Goal: Use online tool/utility: Utilize a website feature to perform a specific function

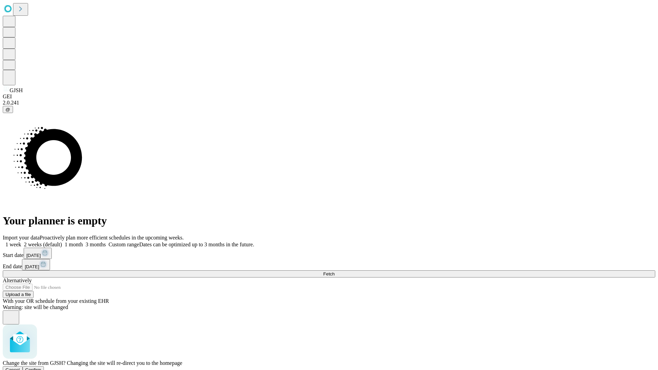
click at [41, 368] on span "Confirm" at bounding box center [33, 370] width 16 height 5
click at [62, 242] on label "2 weeks (default)" at bounding box center [41, 245] width 41 height 6
click at [335, 272] on span "Fetch" at bounding box center [328, 274] width 11 height 5
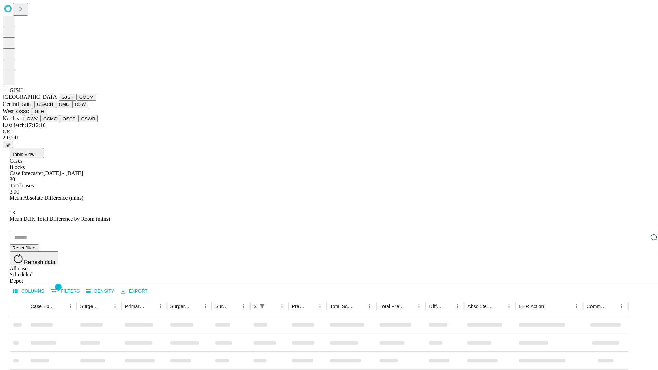
click at [76, 101] on button "GMCM" at bounding box center [86, 97] width 20 height 7
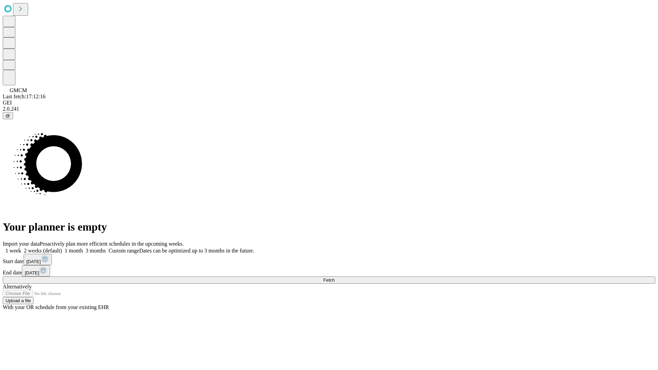
click at [62, 248] on label "2 weeks (default)" at bounding box center [41, 251] width 41 height 6
click at [335, 278] on span "Fetch" at bounding box center [328, 280] width 11 height 5
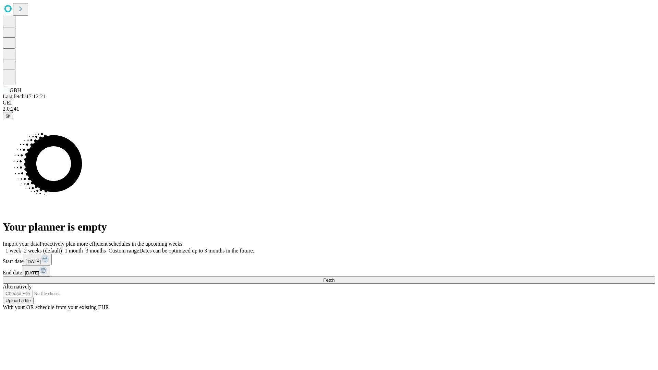
click at [335, 278] on span "Fetch" at bounding box center [328, 280] width 11 height 5
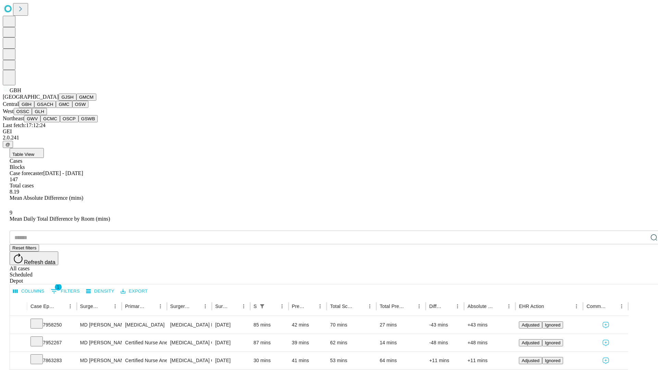
click at [53, 108] on button "GSACH" at bounding box center [45, 104] width 22 height 7
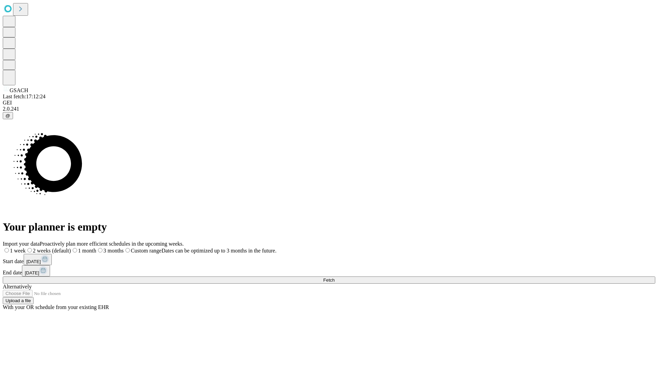
click at [71, 248] on label "2 weeks (default)" at bounding box center [48, 251] width 45 height 6
click at [335, 278] on span "Fetch" at bounding box center [328, 280] width 11 height 5
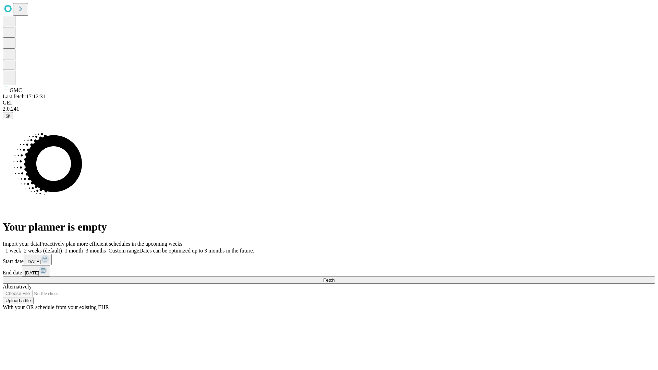
click at [62, 248] on label "2 weeks (default)" at bounding box center [41, 251] width 41 height 6
click at [335, 278] on span "Fetch" at bounding box center [328, 280] width 11 height 5
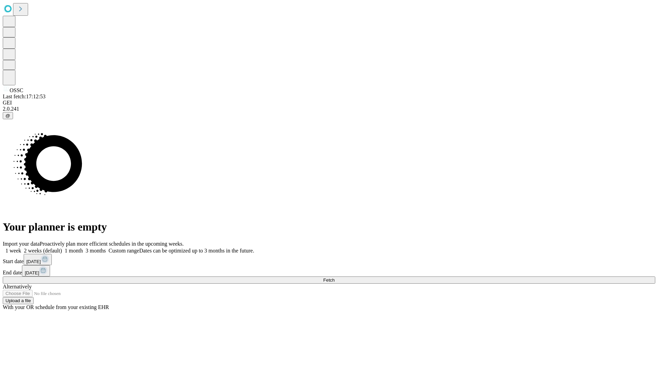
click at [335, 278] on span "Fetch" at bounding box center [328, 280] width 11 height 5
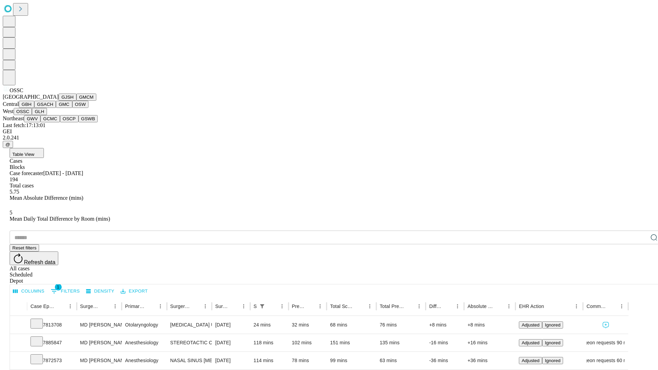
click at [47, 115] on button "GLH" at bounding box center [39, 111] width 15 height 7
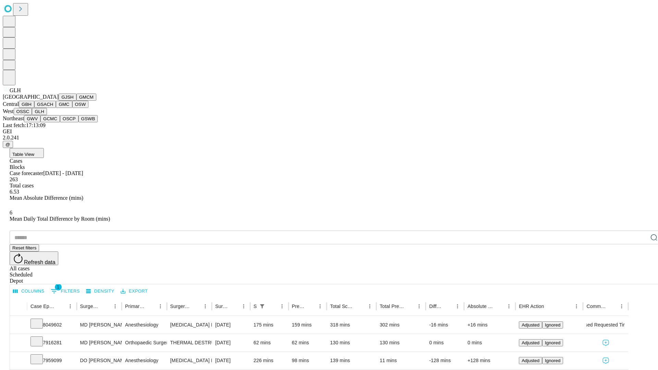
click at [40, 122] on button "GWV" at bounding box center [32, 118] width 16 height 7
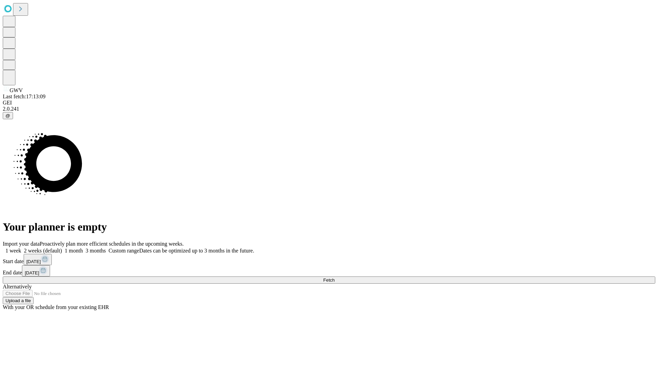
click at [62, 248] on label "2 weeks (default)" at bounding box center [41, 251] width 41 height 6
click at [335, 278] on span "Fetch" at bounding box center [328, 280] width 11 height 5
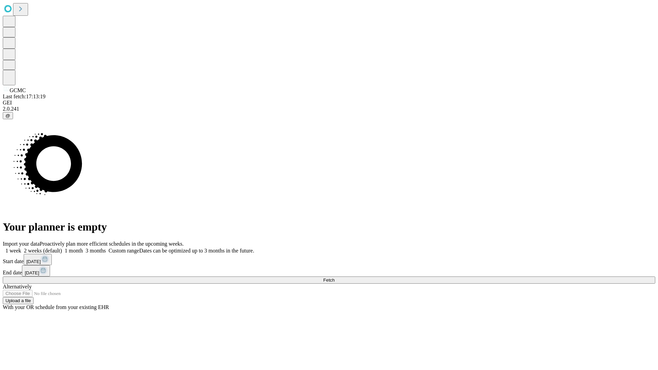
click at [62, 248] on label "2 weeks (default)" at bounding box center [41, 251] width 41 height 6
click at [335, 278] on span "Fetch" at bounding box center [328, 280] width 11 height 5
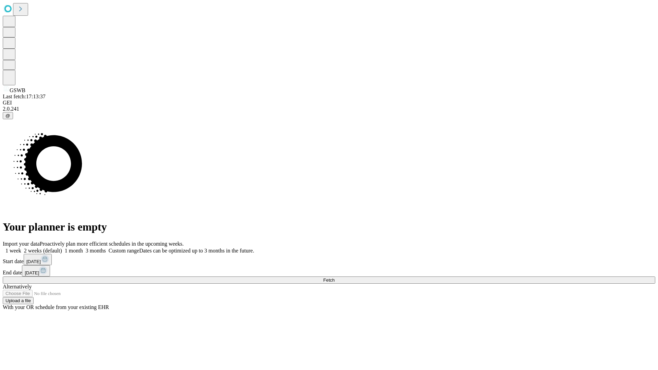
click at [62, 248] on label "2 weeks (default)" at bounding box center [41, 251] width 41 height 6
click at [335, 278] on span "Fetch" at bounding box center [328, 280] width 11 height 5
